Goal: Information Seeking & Learning: Learn about a topic

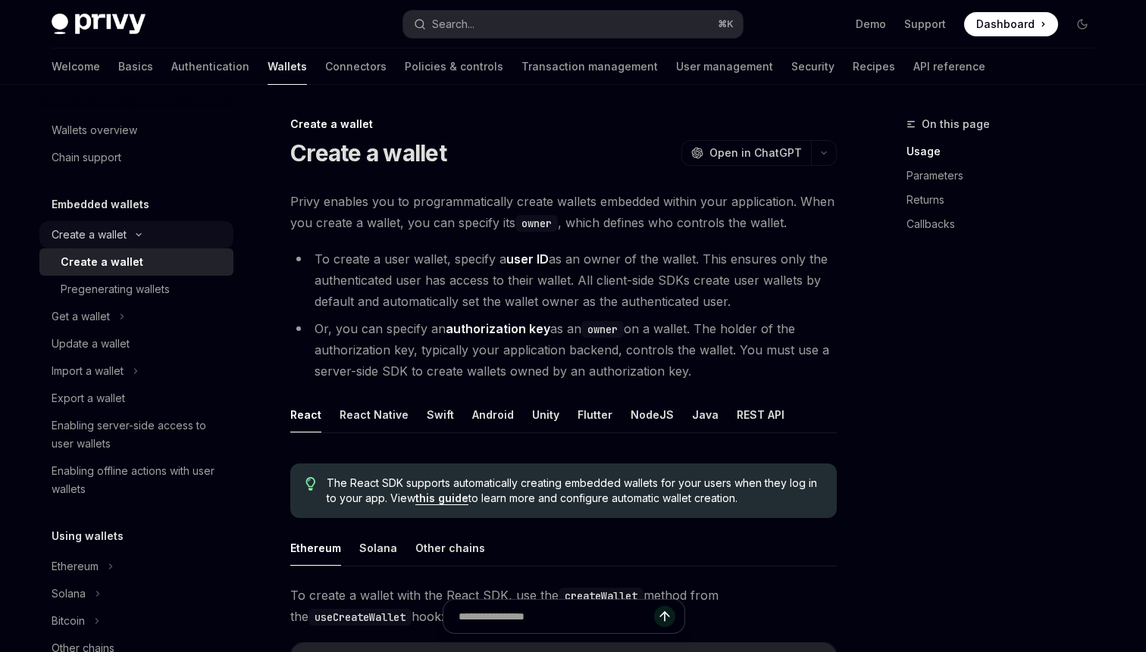
click at [99, 228] on div "Create a wallet" at bounding box center [89, 235] width 75 height 18
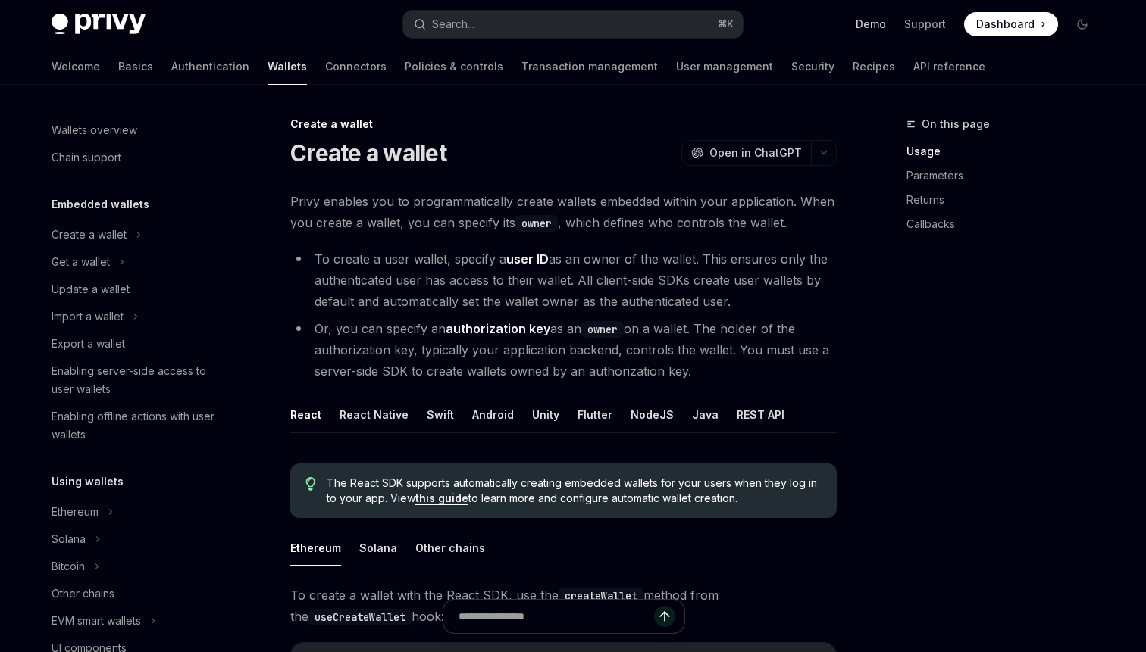
click at [865, 27] on link "Demo" at bounding box center [870, 24] width 30 height 15
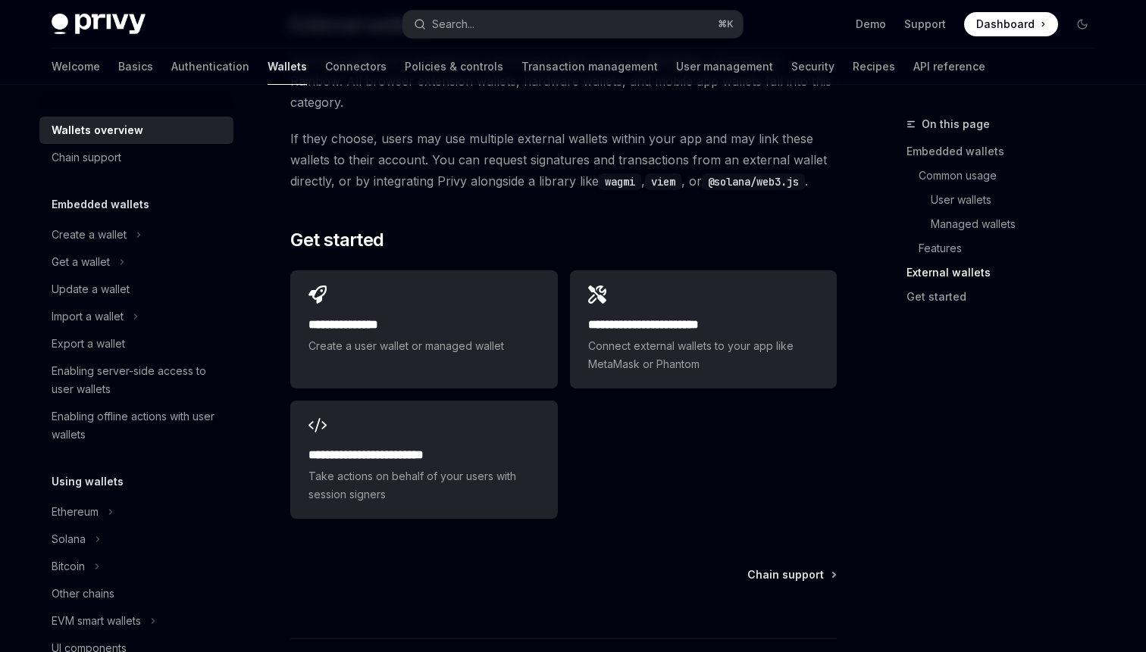
scroll to position [2353, 0]
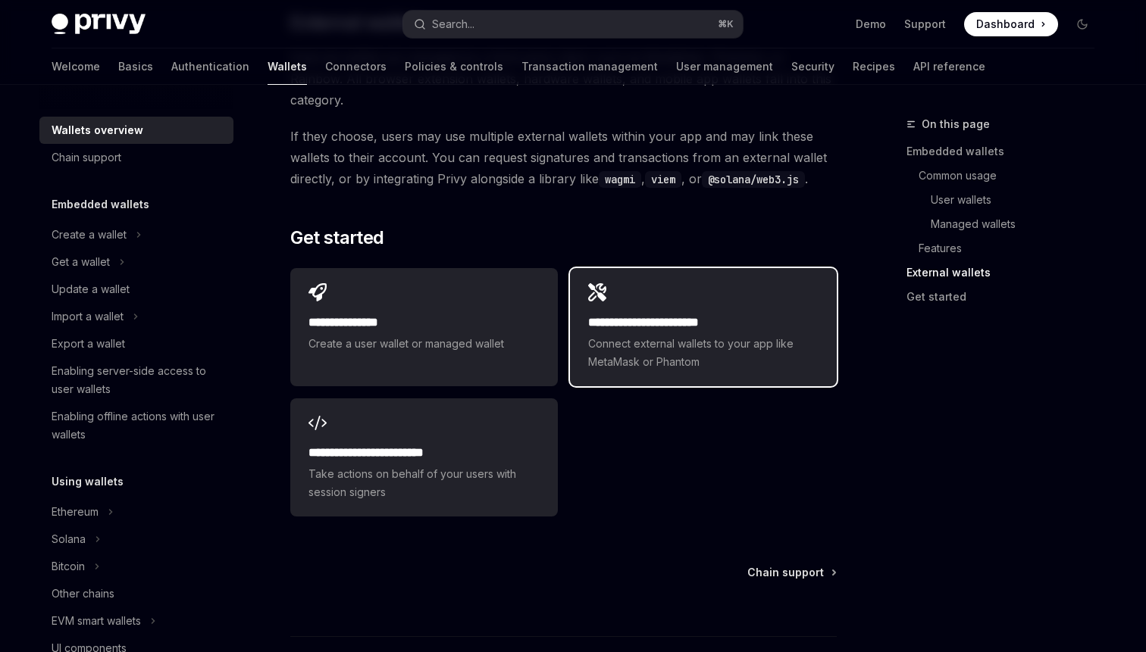
click at [721, 335] on span "Connect external wallets to your app like MetaMask or Phantom" at bounding box center [703, 353] width 230 height 36
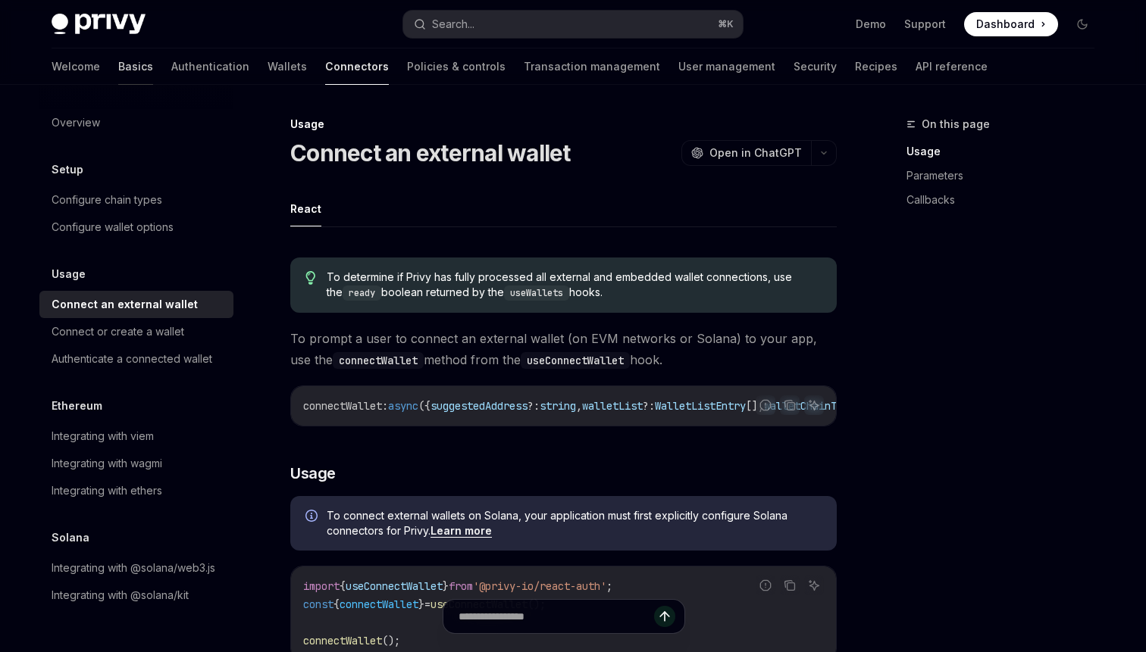
click at [118, 63] on link "Basics" at bounding box center [135, 66] width 35 height 36
type textarea "*"
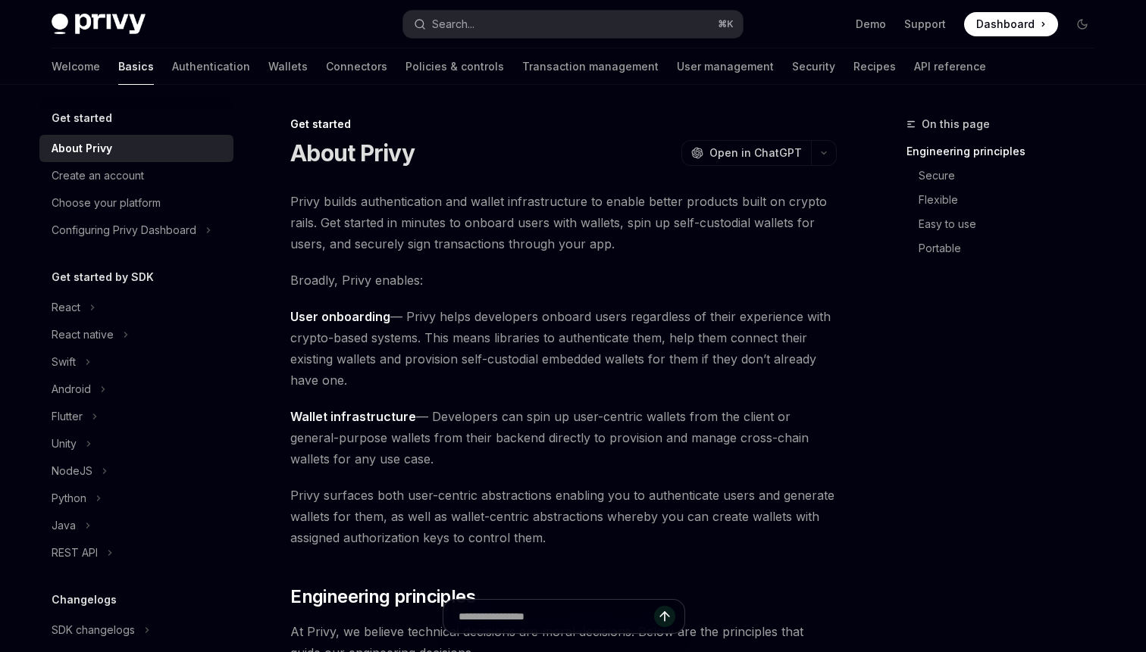
click at [1024, 23] on span "Dashboard" at bounding box center [1005, 24] width 58 height 15
